Goal: Information Seeking & Learning: Learn about a topic

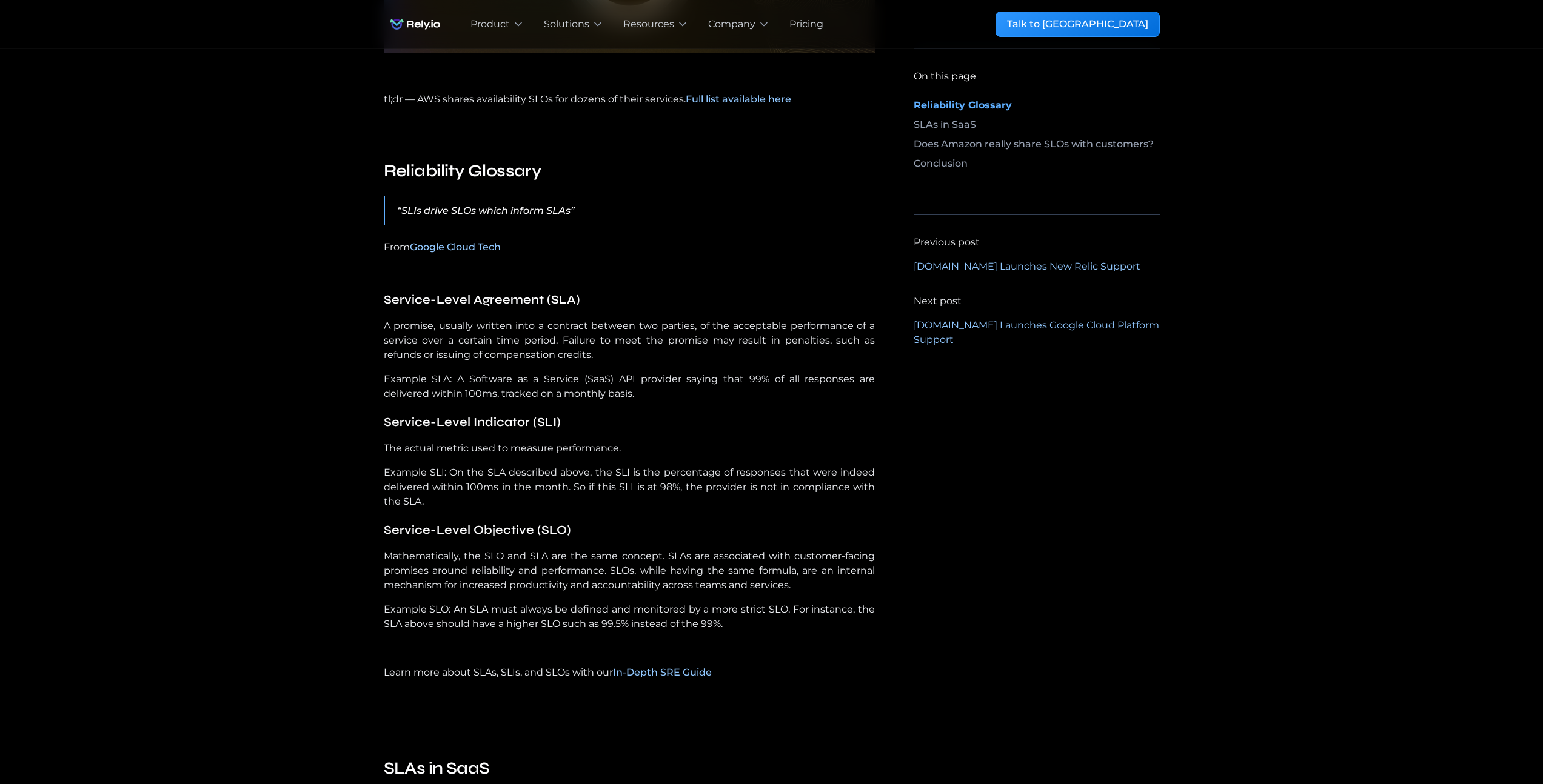
scroll to position [511, 0]
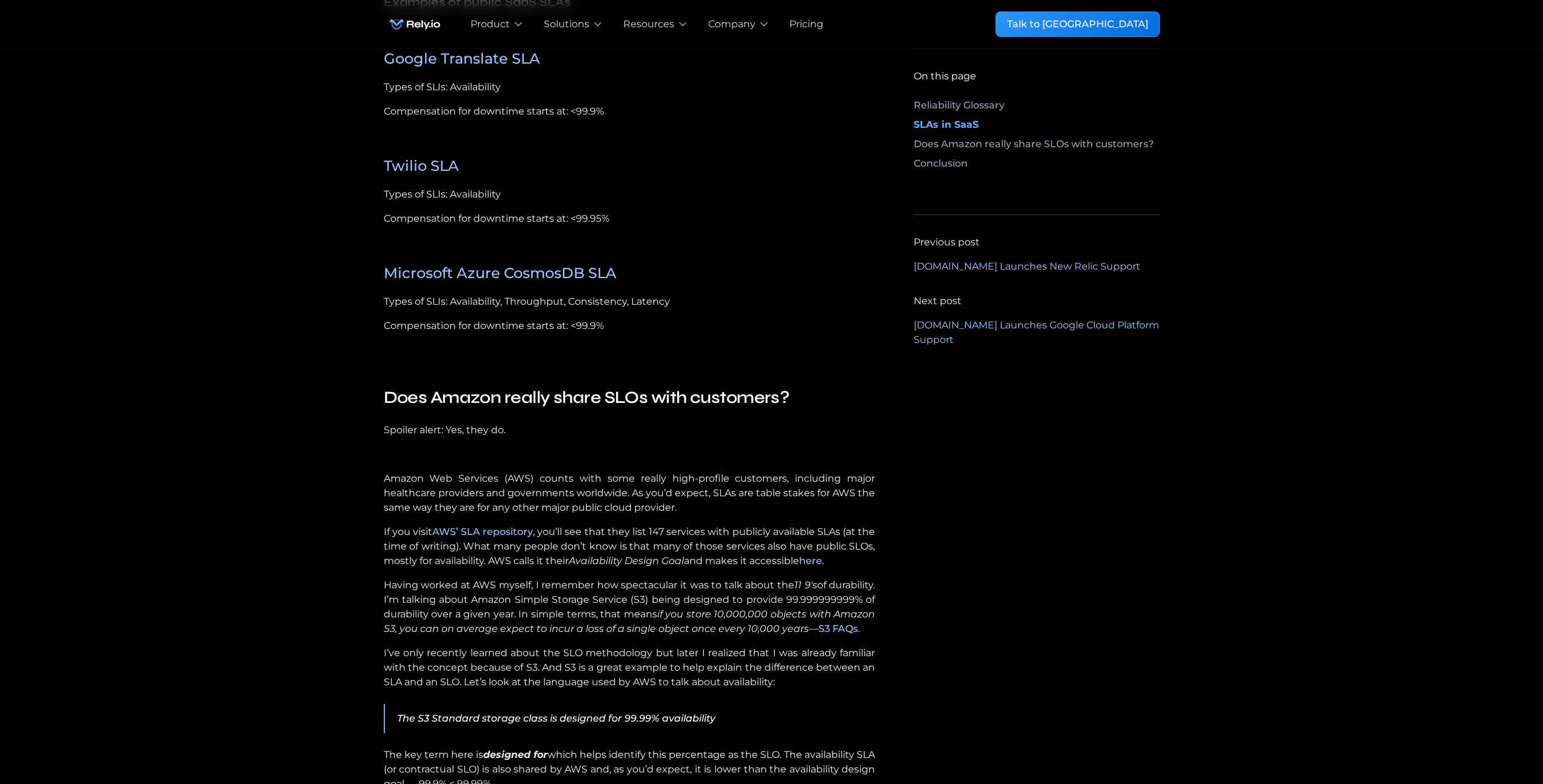
scroll to position [1824, 0]
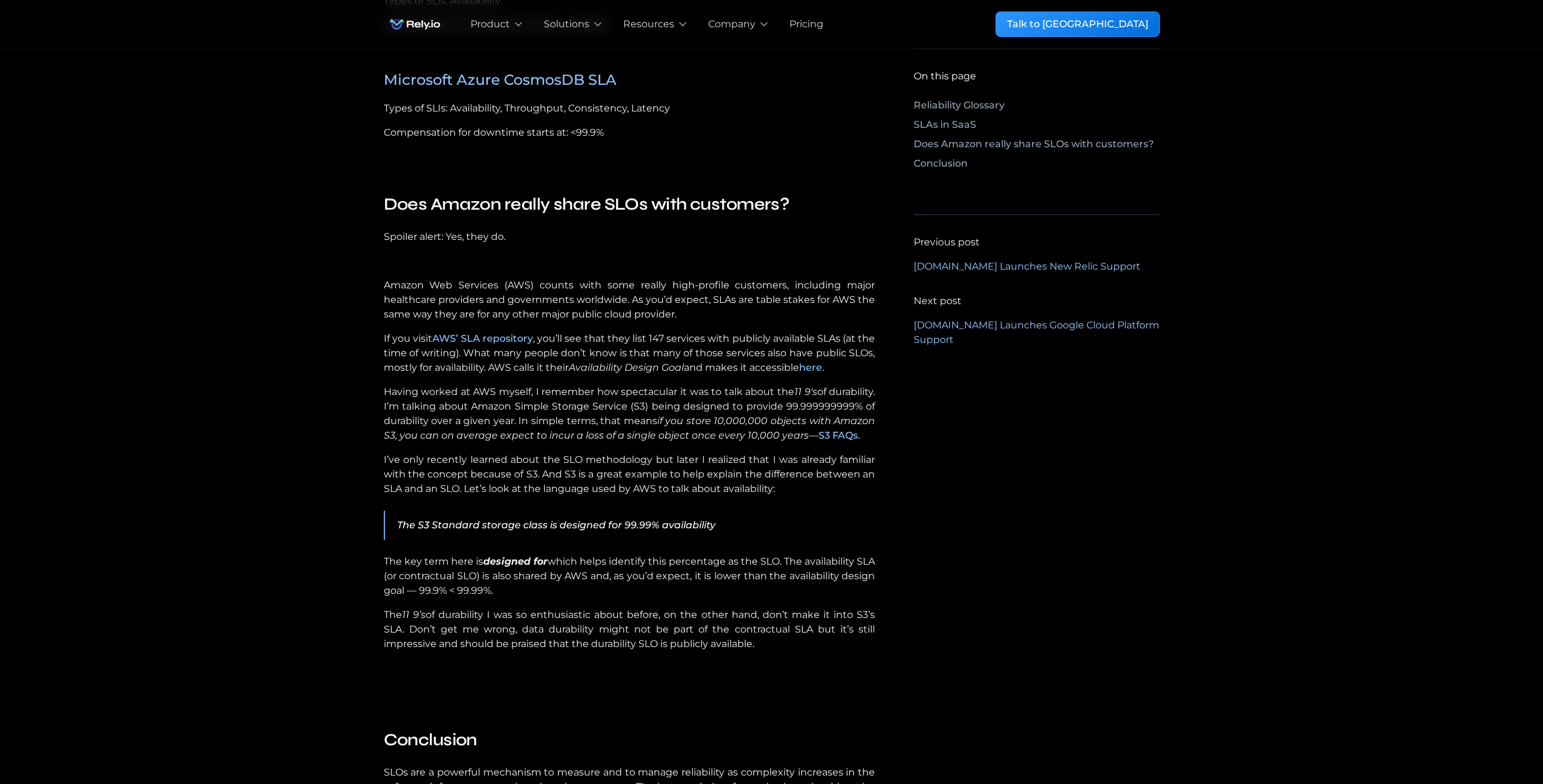
scroll to position [1822, 0]
click at [822, 362] on link "here" at bounding box center [810, 368] width 23 height 12
